Goal: Find specific page/section: Find specific page/section

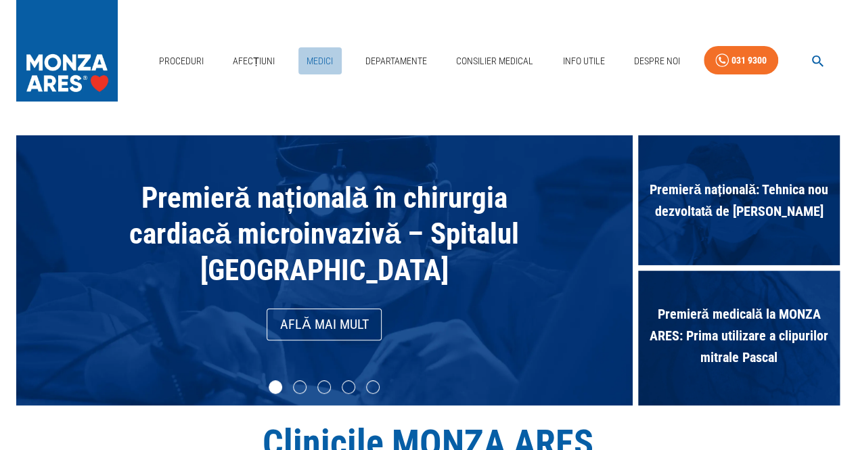
click at [317, 60] on link "Medici" at bounding box center [320, 61] width 43 height 28
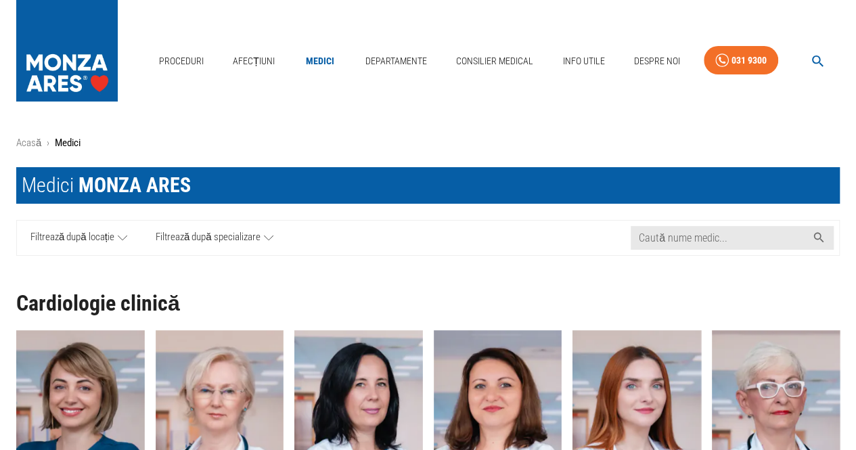
click at [213, 238] on span "Filtrează după specializare" at bounding box center [208, 238] width 105 height 17
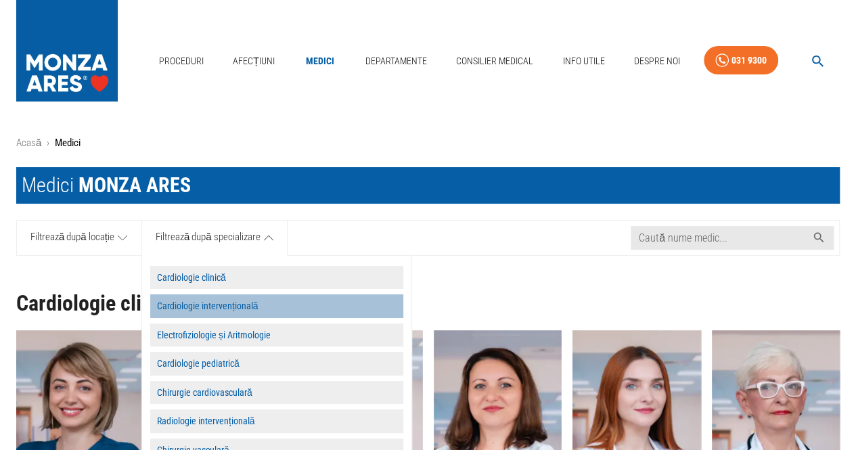
click at [214, 308] on button "Cardiologie intervențională" at bounding box center [276, 307] width 253 height 24
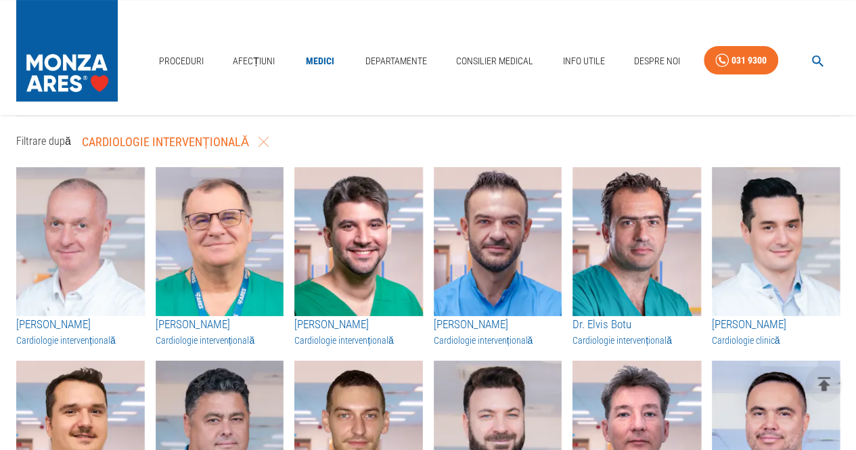
scroll to position [146, 0]
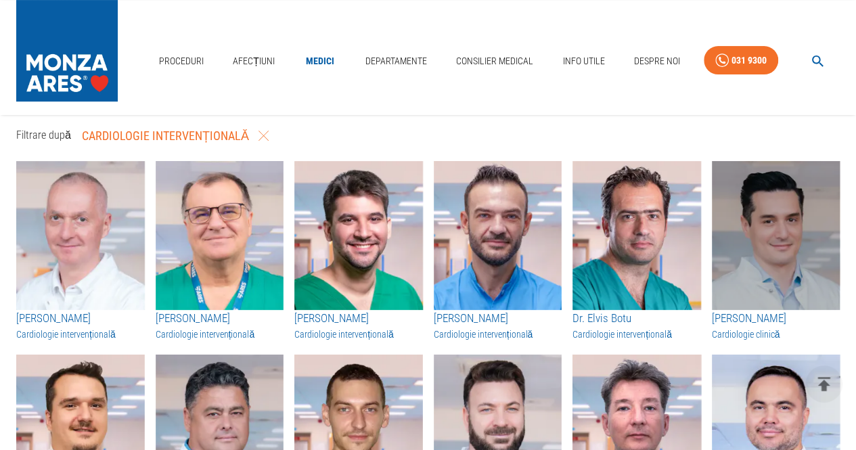
click at [783, 194] on img "button" at bounding box center [776, 235] width 129 height 149
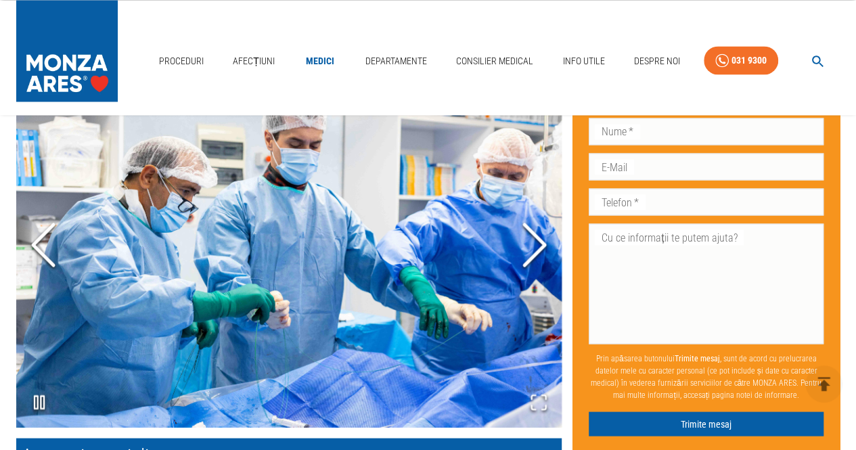
scroll to position [1095, 0]
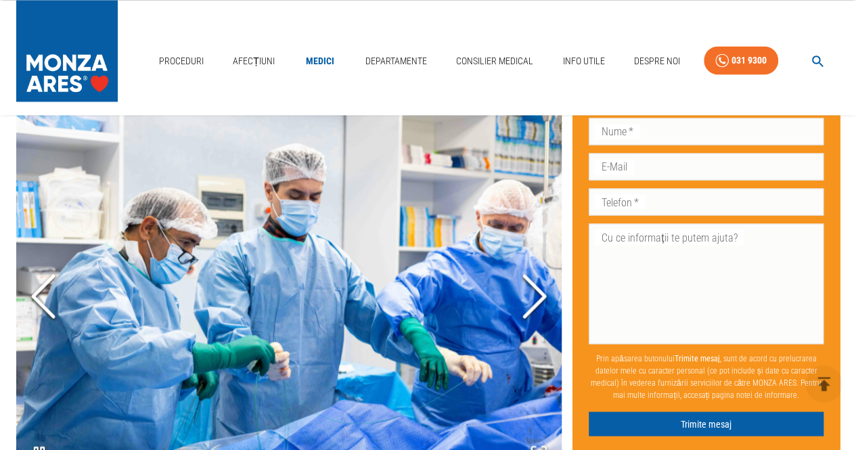
click at [535, 303] on icon "Next Slide" at bounding box center [535, 295] width 41 height 81
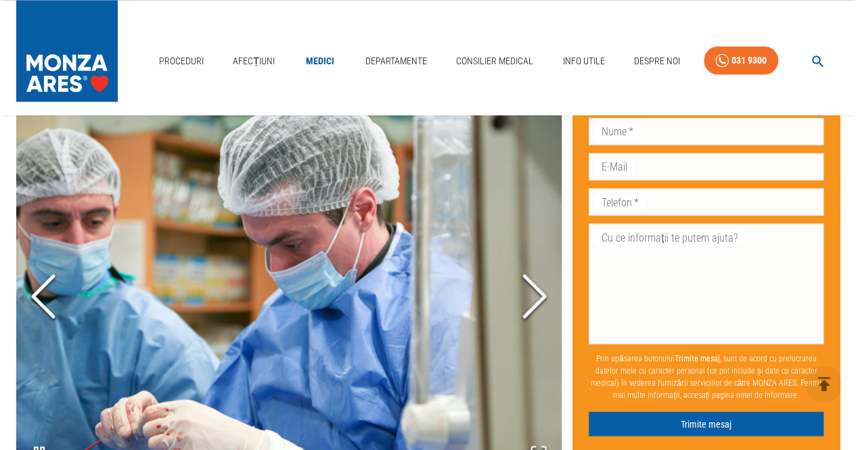
click at [535, 303] on icon "Next Slide" at bounding box center [535, 295] width 41 height 81
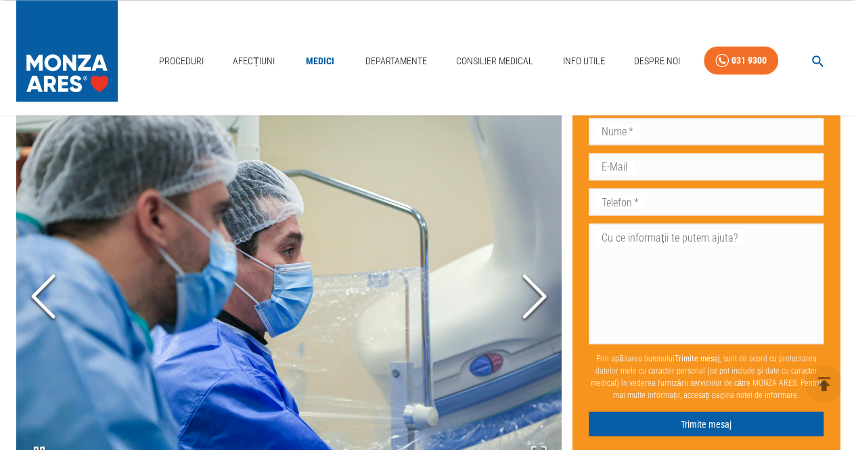
click at [535, 303] on icon "Next Slide" at bounding box center [535, 295] width 41 height 81
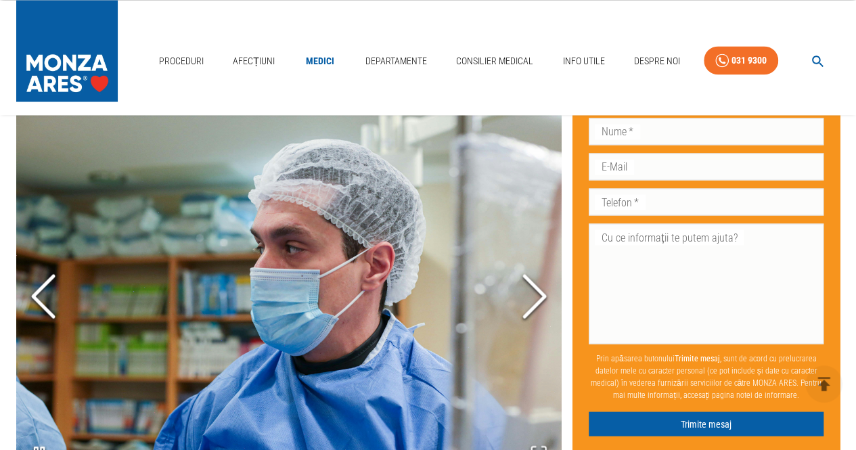
click at [535, 303] on icon "Next Slide" at bounding box center [535, 295] width 41 height 81
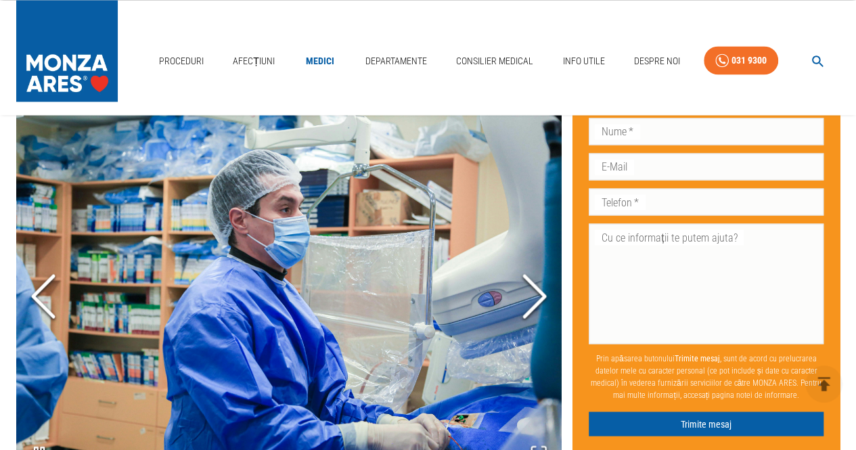
click at [535, 303] on icon "Next Slide" at bounding box center [535, 295] width 41 height 81
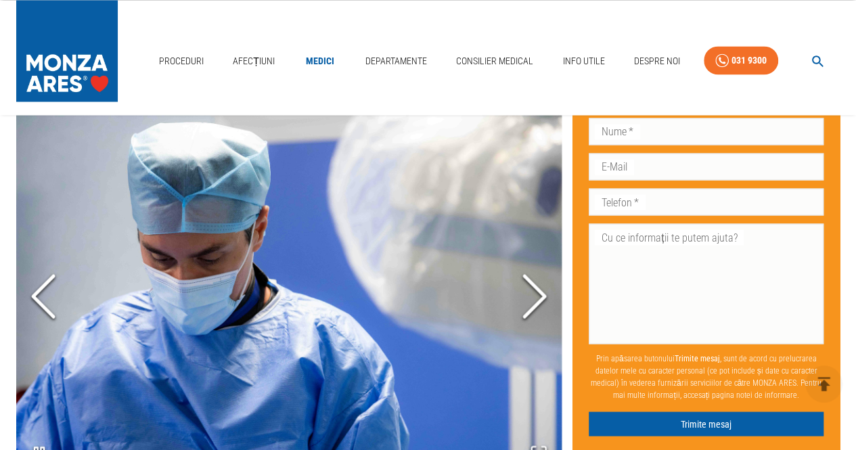
click at [535, 303] on icon "Next Slide" at bounding box center [535, 295] width 41 height 81
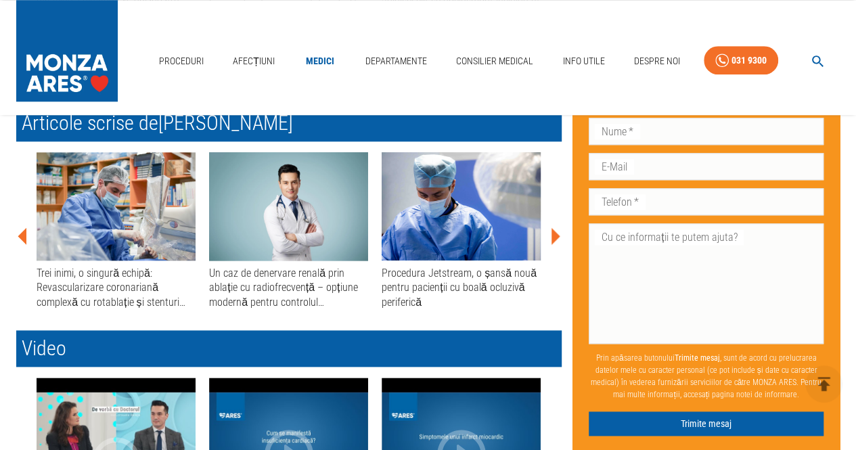
scroll to position [280, 0]
